Goal: Find contact information: Find contact information

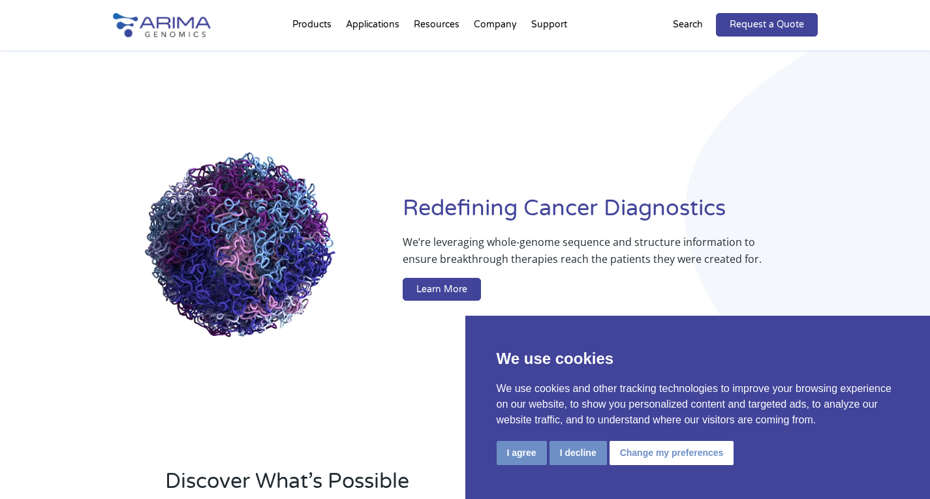
click at [47, 91] on div "Redefining [MEDICAL_DATA] Diagnostics We’re leveraging whole-genome sequence an…" at bounding box center [465, 250] width 930 height 400
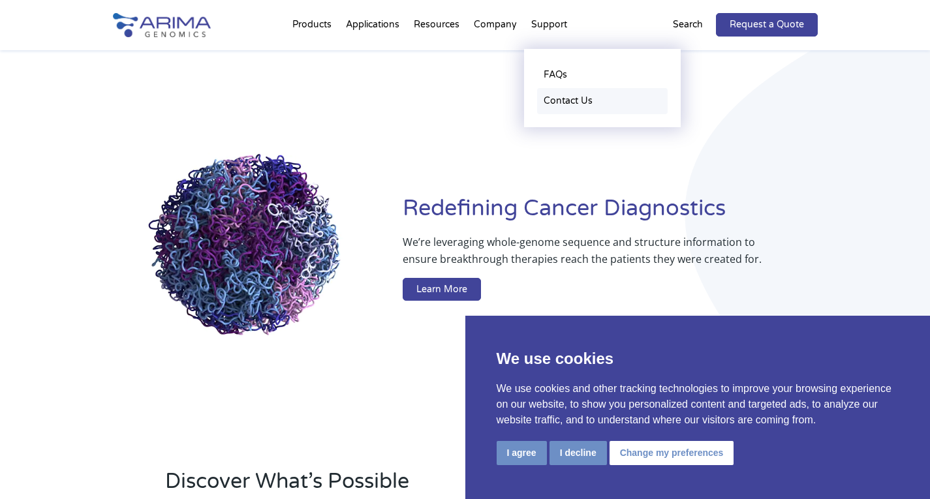
click at [561, 99] on link "Contact Us" at bounding box center [602, 101] width 131 height 26
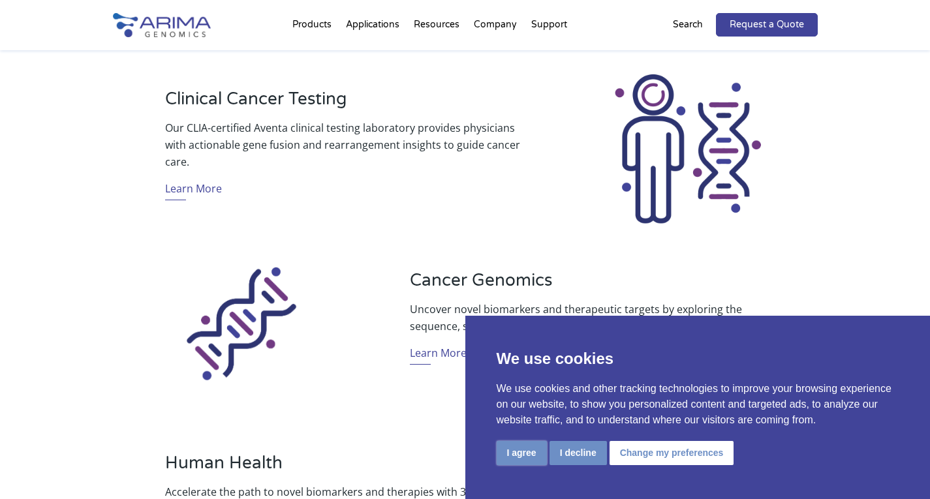
click at [528, 456] on button "I agree" at bounding box center [522, 453] width 50 height 24
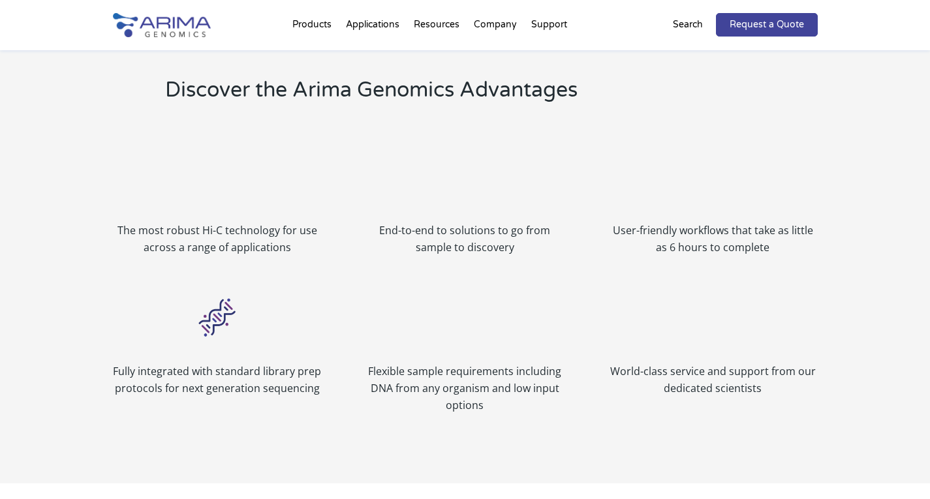
scroll to position [1413, 0]
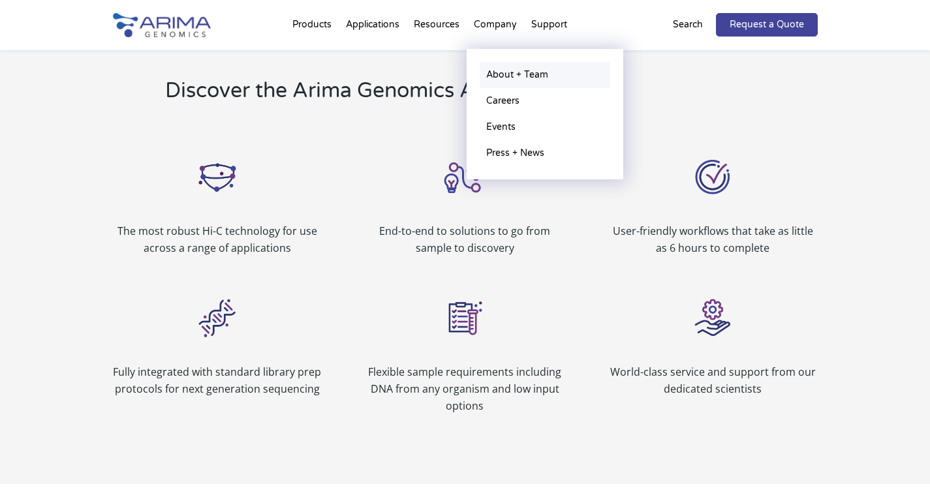
click at [507, 72] on link "About + Team" at bounding box center [545, 75] width 131 height 26
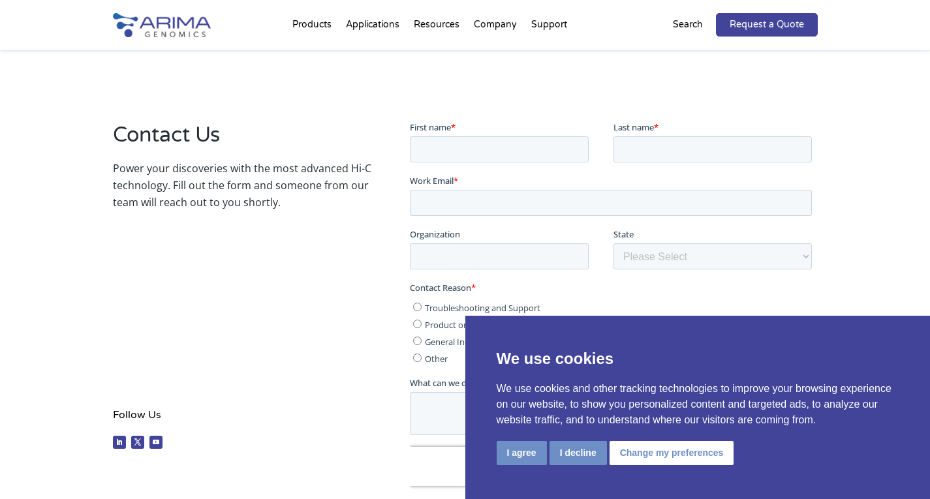
scroll to position [209, 0]
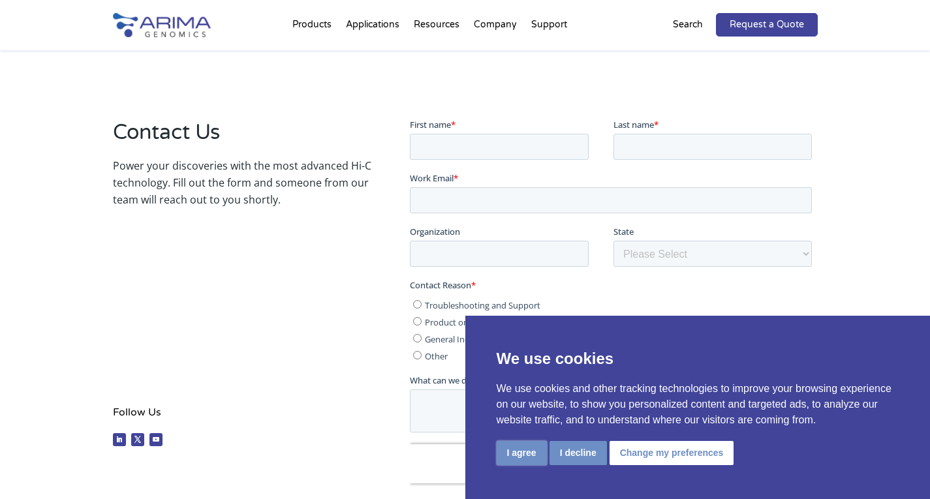
click at [523, 454] on button "I agree" at bounding box center [522, 453] width 50 height 24
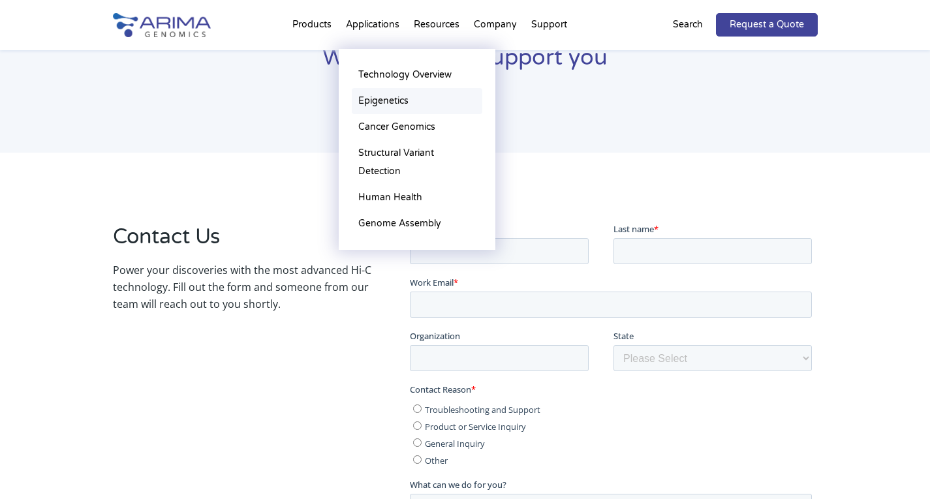
scroll to position [0, 0]
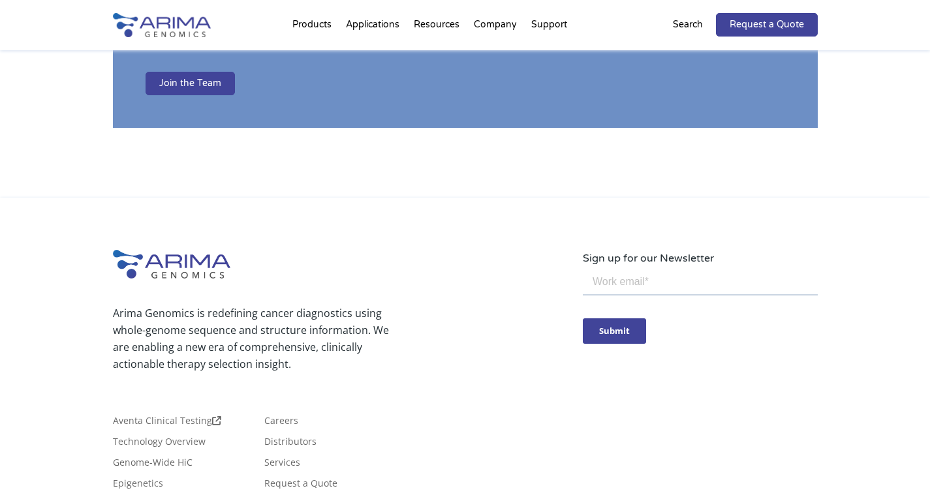
scroll to position [2375, 0]
